Goal: Information Seeking & Learning: Learn about a topic

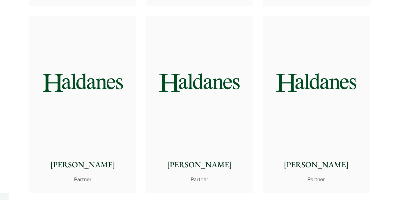
scroll to position [1086, 0]
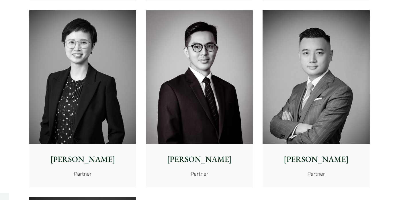
click at [114, 115] on img at bounding box center [82, 77] width 107 height 134
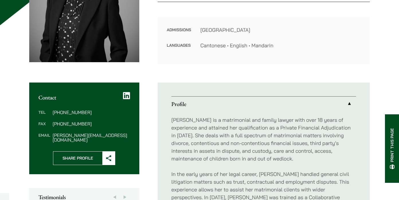
scroll to position [182, 0]
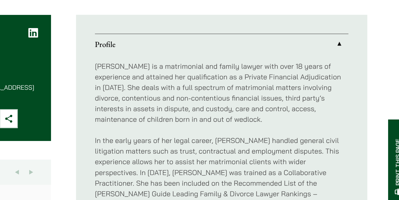
click at [259, 96] on p "Elaine Sum is a matrimonial and family lawyer with over 18 years of experience …" at bounding box center [263, 94] width 185 height 46
type textarea "contentious"
click at [259, 96] on p "Elaine Sum is a matrimonial and family lawyer with over 18 years of experience …" at bounding box center [263, 94] width 185 height 46
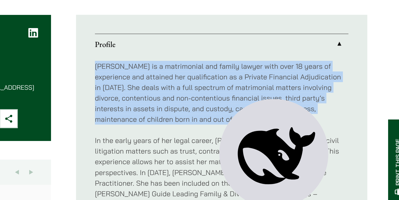
click at [259, 96] on p "Elaine Sum is a matrimonial and family lawyer with over 18 years of experience …" at bounding box center [263, 94] width 185 height 46
click at [254, 92] on p "Elaine Sum is a matrimonial and family lawyer with over 18 years of experience …" at bounding box center [263, 94] width 185 height 46
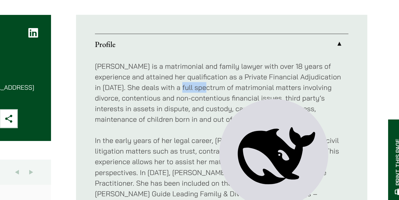
click at [254, 92] on p "Elaine Sum is a matrimonial and family lawyer with over 18 years of experience …" at bounding box center [263, 94] width 185 height 46
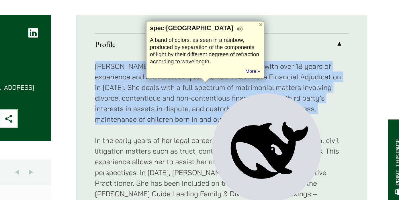
click at [254, 92] on p "Elaine Sum is a matrimonial and family lawyer with over 18 years of experience …" at bounding box center [263, 94] width 185 height 46
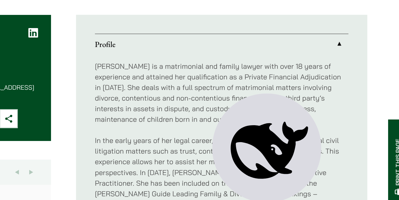
click at [252, 90] on p "Elaine Sum is a matrimonial and family lawyer with over 18 years of experience …" at bounding box center [263, 94] width 185 height 46
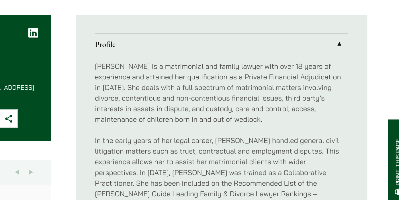
click at [252, 90] on p "Elaine Sum is a matrimonial and family lawyer with over 18 years of experience …" at bounding box center [263, 94] width 185 height 46
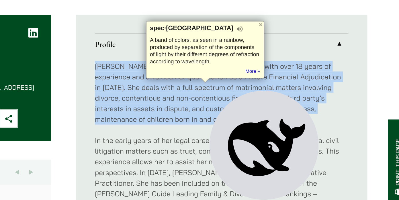
click at [252, 90] on p "Elaine Sum is a matrimonial and family lawyer with over 18 years of experience …" at bounding box center [263, 94] width 185 height 46
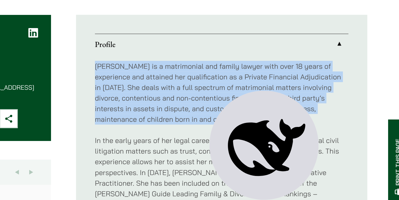
click at [252, 90] on p "Elaine Sum is a matrimonial and family lawyer with over 18 years of experience …" at bounding box center [263, 94] width 185 height 46
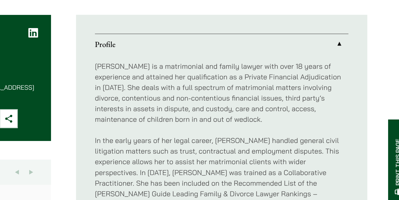
click at [253, 90] on p "Elaine Sum is a matrimonial and family lawyer with over 18 years of experience …" at bounding box center [263, 94] width 185 height 46
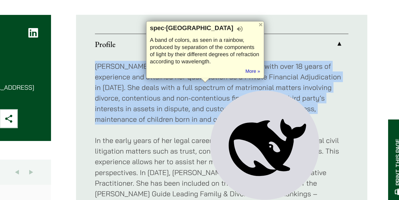
click at [253, 90] on p "Elaine Sum is a matrimonial and family lawyer with over 18 years of experience …" at bounding box center [263, 94] width 185 height 46
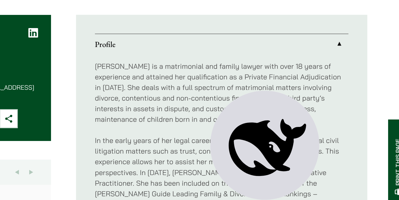
click at [253, 91] on p "Elaine Sum is a matrimonial and family lawyer with over 18 years of experience …" at bounding box center [263, 94] width 185 height 46
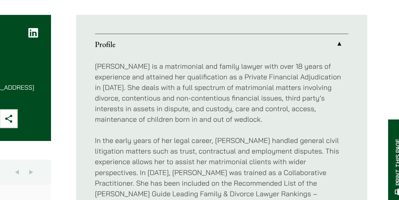
click at [253, 91] on p "Elaine Sum is a matrimonial and family lawyer with over 18 years of experience …" at bounding box center [263, 94] width 185 height 46
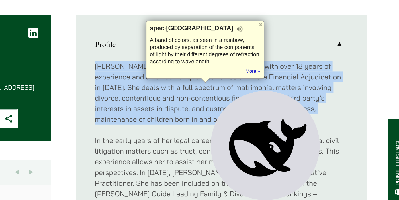
click at [253, 91] on p "Elaine Sum is a matrimonial and family lawyer with over 18 years of experience …" at bounding box center [263, 94] width 185 height 46
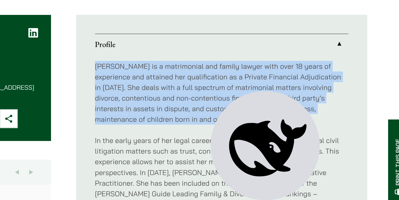
click at [252, 91] on p "Elaine Sum is a matrimonial and family lawyer with over 18 years of experience …" at bounding box center [263, 94] width 185 height 46
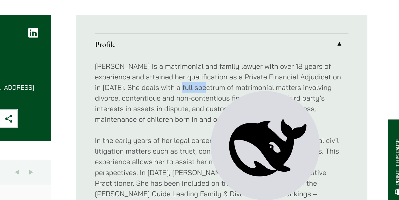
click at [252, 91] on p "Elaine Sum is a matrimonial and family lawyer with over 18 years of experience …" at bounding box center [263, 94] width 185 height 46
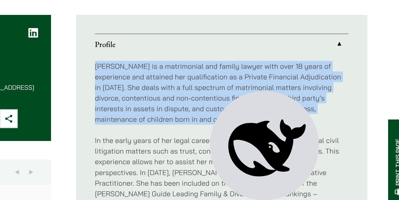
click at [252, 91] on p "Elaine Sum is a matrimonial and family lawyer with over 18 years of experience …" at bounding box center [263, 94] width 185 height 46
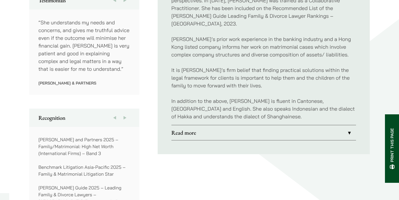
scroll to position [335, 0]
click at [205, 125] on link "Read more" at bounding box center [263, 132] width 185 height 15
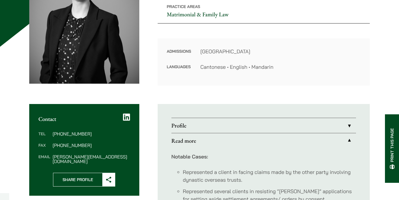
scroll to position [92, 0]
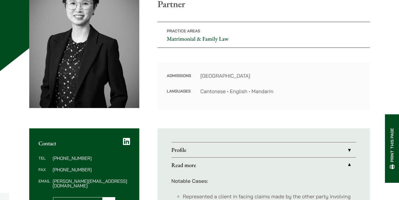
click at [210, 146] on link "Profile" at bounding box center [263, 150] width 185 height 15
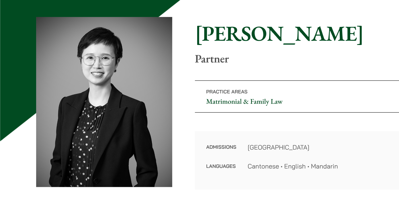
scroll to position [17, 0]
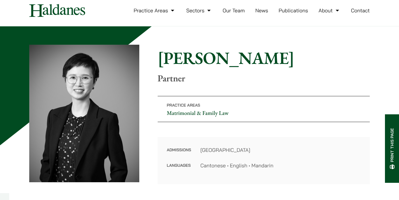
drag, startPoint x: 153, startPoint y: 54, endPoint x: 277, endPoint y: 171, distance: 170.2
click at [277, 171] on div "Home » Lawyers » Elaine Sum Elaine Sum Partner Practice Areas Matrimonial & Fam…" at bounding box center [199, 115] width 341 height 140
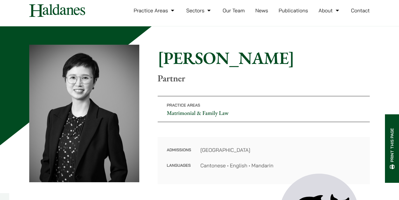
click at [277, 171] on div "Admissions Hong Kong Languages Cantonese • English • Mandarin" at bounding box center [264, 160] width 212 height 47
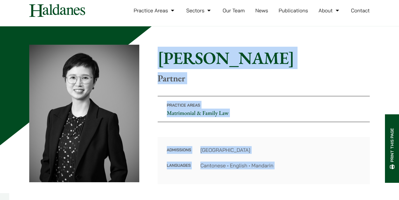
drag, startPoint x: 277, startPoint y: 171, endPoint x: 154, endPoint y: 62, distance: 164.2
click at [154, 62] on div "Home » Lawyers » Elaine Sum Elaine Sum Partner Practice Areas Matrimonial & Fam…" at bounding box center [199, 115] width 341 height 140
drag, startPoint x: 154, startPoint y: 62, endPoint x: 285, endPoint y: 163, distance: 165.9
click at [285, 163] on div "Home » Lawyers » Elaine Sum Elaine Sum Partner Practice Areas Matrimonial & Fam…" at bounding box center [199, 115] width 341 height 140
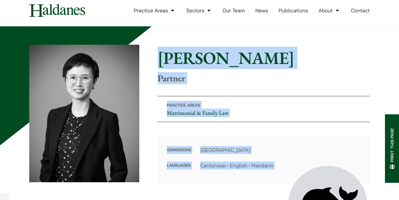
click at [285, 163] on dd "Cantonese • English • Mandarin" at bounding box center [280, 166] width 160 height 8
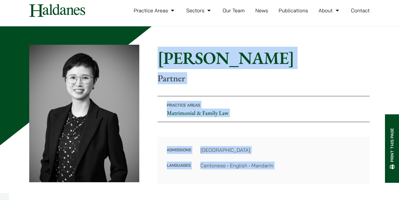
drag, startPoint x: 285, startPoint y: 163, endPoint x: 155, endPoint y: 43, distance: 177.2
drag, startPoint x: 155, startPoint y: 43, endPoint x: 307, endPoint y: 180, distance: 204.2
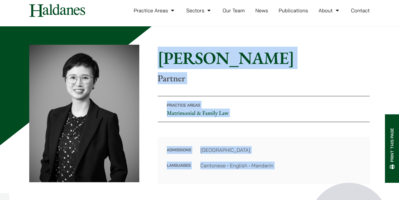
click at [307, 180] on div "Admissions Hong Kong Languages Cantonese • English • Mandarin" at bounding box center [264, 160] width 212 height 47
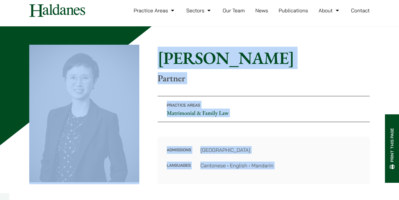
drag, startPoint x: 307, startPoint y: 180, endPoint x: 150, endPoint y: 37, distance: 212.1
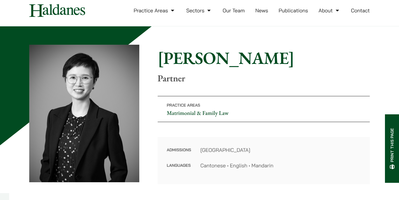
drag, startPoint x: 150, startPoint y: 40, endPoint x: 300, endPoint y: 178, distance: 203.8
click at [300, 178] on div "Admissions Hong Kong Languages Cantonese • English • Mandarin" at bounding box center [264, 160] width 212 height 47
drag, startPoint x: 154, startPoint y: 50, endPoint x: 282, endPoint y: 171, distance: 176.1
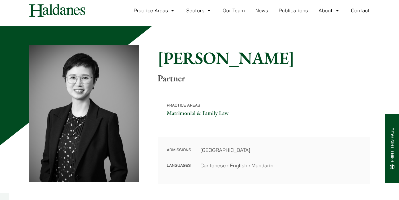
click at [282, 171] on div "Home » Lawyers » Elaine Sum Elaine Sum Partner Practice Areas Matrimonial & Fam…" at bounding box center [199, 115] width 341 height 140
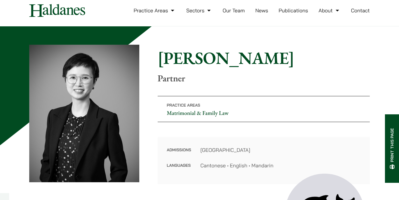
click at [282, 171] on div "Admissions Hong Kong Languages Cantonese • English • Mandarin" at bounding box center [264, 160] width 212 height 47
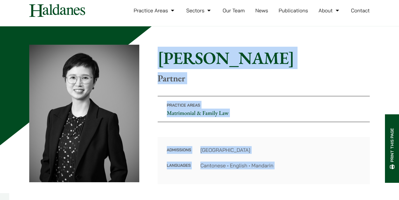
drag, startPoint x: 282, startPoint y: 171, endPoint x: 155, endPoint y: 46, distance: 177.6
click at [155, 46] on div "Home » Lawyers » Elaine Sum Elaine Sum Partner Practice Areas Matrimonial & Fam…" at bounding box center [199, 115] width 341 height 140
drag, startPoint x: 155, startPoint y: 46, endPoint x: 296, endPoint y: 176, distance: 191.2
click at [296, 176] on div "Home » Lawyers » Elaine Sum Elaine Sum Partner Practice Areas Matrimonial & Fam…" at bounding box center [199, 115] width 341 height 140
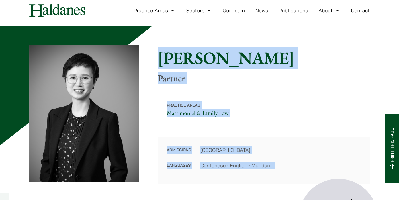
click at [296, 176] on div "Admissions Hong Kong Languages Cantonese • English • Mandarin" at bounding box center [264, 160] width 212 height 47
drag, startPoint x: 296, startPoint y: 176, endPoint x: 147, endPoint y: 56, distance: 191.5
click at [147, 56] on div "Home » Lawyers » Elaine Sum Elaine Sum Partner Practice Areas Matrimonial & Fam…" at bounding box center [199, 115] width 341 height 140
drag, startPoint x: 147, startPoint y: 56, endPoint x: 284, endPoint y: 165, distance: 175.1
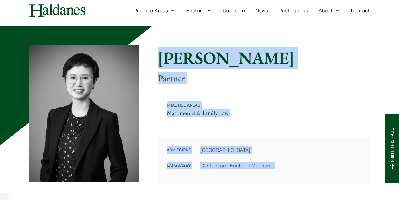
click at [284, 165] on div "Home » Lawyers » Elaine Sum Elaine Sum Partner Practice Areas Matrimonial & Fam…" at bounding box center [199, 115] width 341 height 140
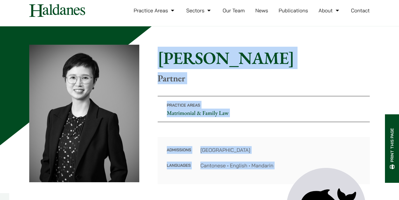
click at [284, 165] on dd "Cantonese • English • Mandarin" at bounding box center [280, 166] width 160 height 8
